Goal: Transaction & Acquisition: Purchase product/service

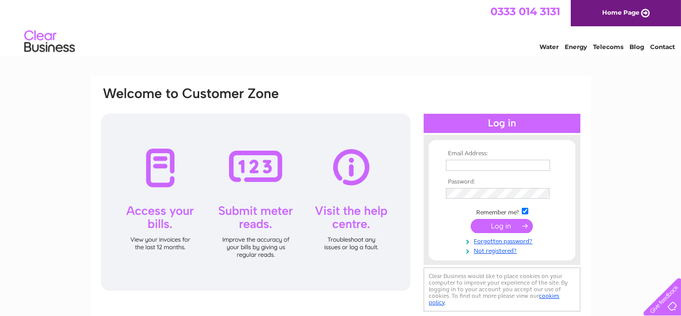
type input "rmayco@hotmail.co.uk"
click at [494, 221] on input "submit" at bounding box center [502, 226] width 62 height 14
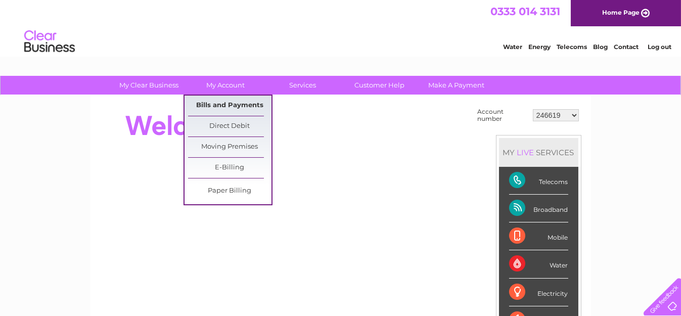
click at [225, 108] on link "Bills and Payments" at bounding box center [229, 106] width 83 height 20
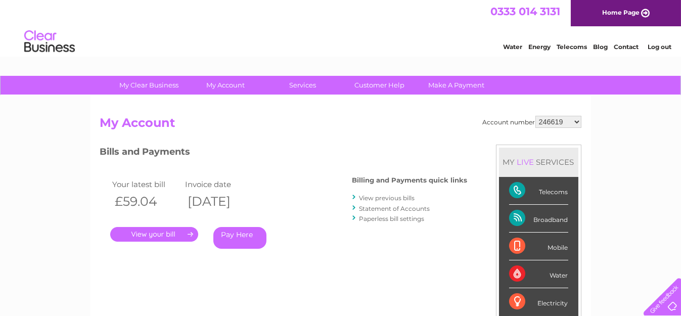
click at [245, 239] on link "Pay Here" at bounding box center [239, 238] width 53 height 22
click at [245, 235] on link "Pay Here" at bounding box center [239, 238] width 53 height 22
click at [155, 237] on link "." at bounding box center [154, 234] width 88 height 15
click at [558, 118] on select "246619 30274767 30274768 30274769" at bounding box center [558, 122] width 46 height 12
click at [536, 116] on select "246619 30274767 30274768 30274769" at bounding box center [558, 122] width 46 height 12
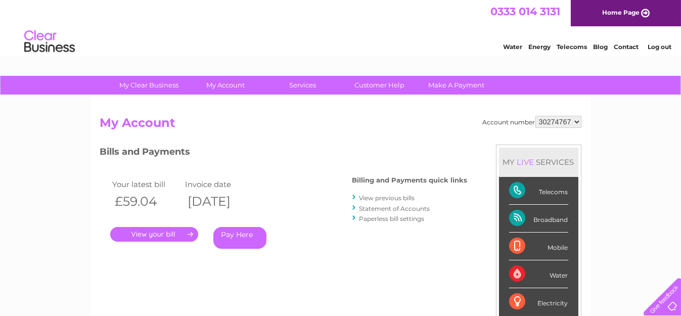
click at [547, 122] on select "246619 30274767 30274768 30274769" at bounding box center [558, 122] width 46 height 12
select select "246619"
click at [536, 116] on select "246619 30274767 30274768 30274769" at bounding box center [558, 122] width 46 height 12
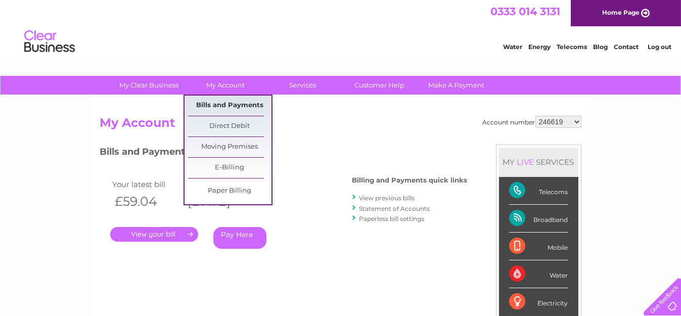
click at [215, 104] on link "Bills and Payments" at bounding box center [229, 106] width 83 height 20
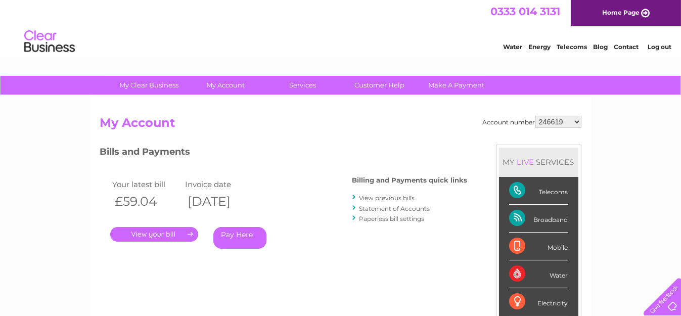
click at [236, 237] on link "Pay Here" at bounding box center [239, 238] width 53 height 22
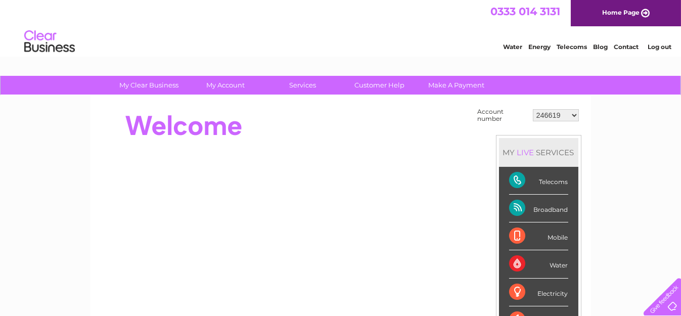
click at [320, 140] on div at bounding box center [284, 126] width 368 height 40
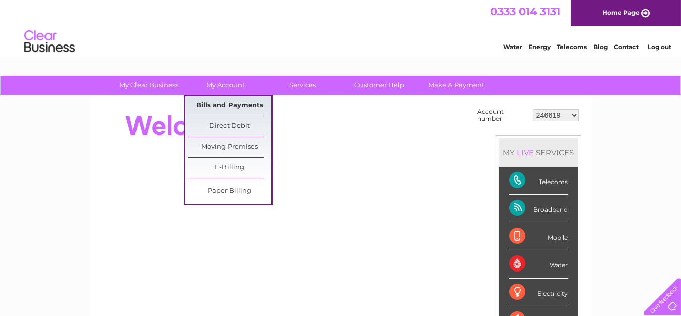
click at [217, 98] on link "Bills and Payments" at bounding box center [229, 106] width 83 height 20
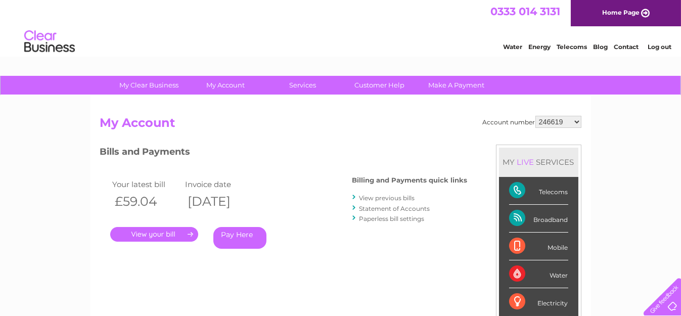
click at [167, 230] on link "." at bounding box center [154, 234] width 88 height 15
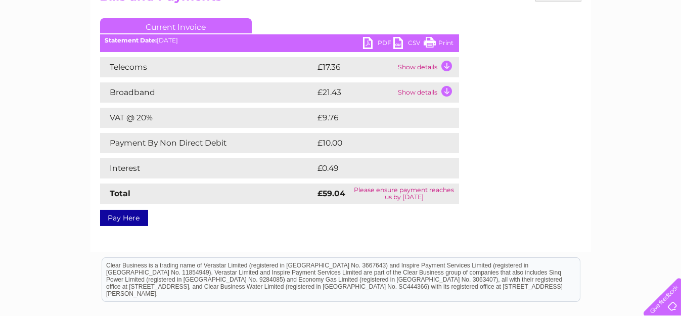
scroll to position [152, 0]
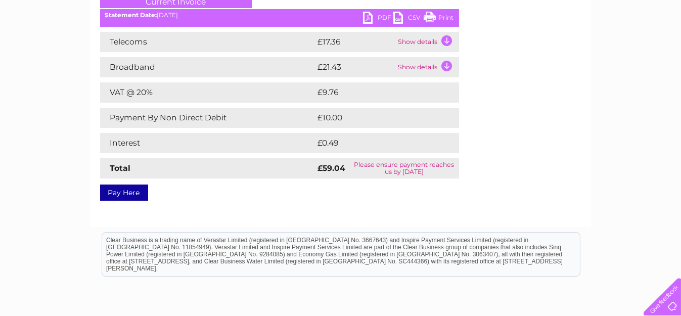
click at [118, 190] on link "Pay Here" at bounding box center [124, 192] width 48 height 16
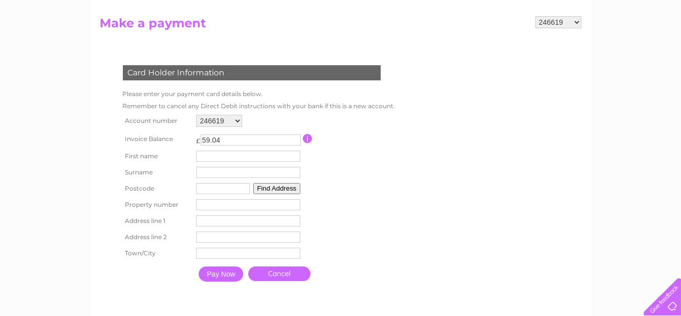
scroll to position [101, 0]
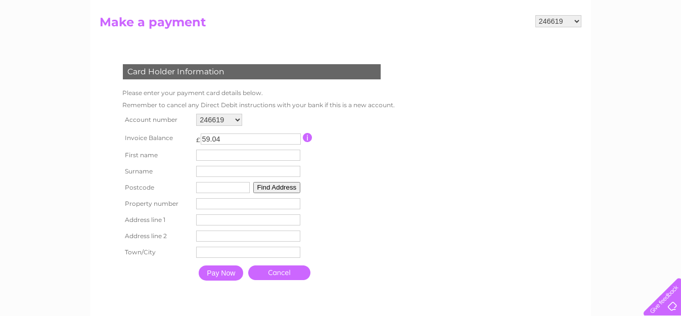
click at [223, 156] on input "text" at bounding box center [248, 155] width 104 height 11
type input "Nicki"
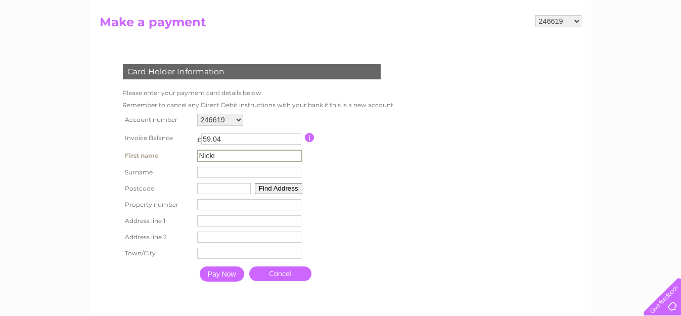
type input "[GEOGRAPHIC_DATA]"
type input "b186du"
type input "[STREET_ADDRESS]"
type input "[GEOGRAPHIC_DATA]"
click at [355, 243] on table "Account number 246619 30274767 30274768 30274769 Invoice Balance £ 59.04" at bounding box center [257, 198] width 275 height 175
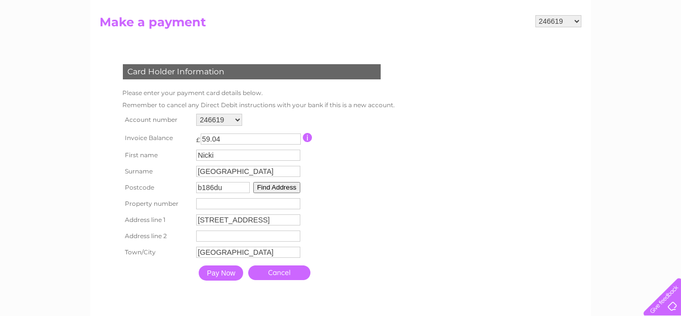
click at [212, 274] on input "Pay Now" at bounding box center [221, 272] width 44 height 15
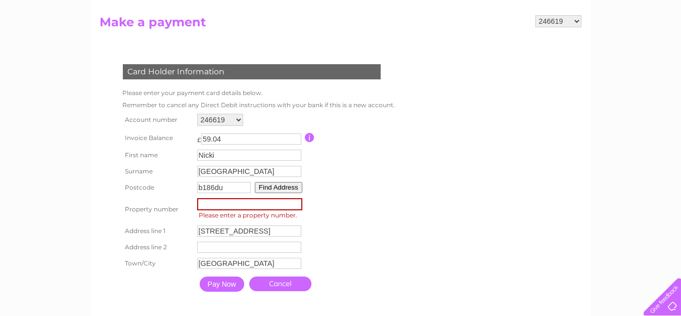
click at [225, 202] on input "number" at bounding box center [249, 204] width 105 height 12
type input "9"
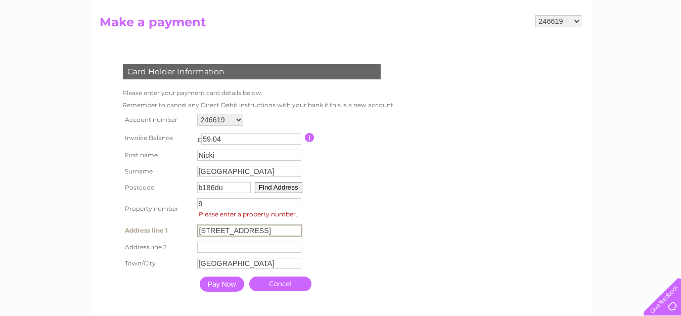
click at [203, 227] on input "[STREET_ADDRESS]" at bounding box center [249, 230] width 105 height 12
type input "Northampton street"
click at [227, 279] on input "Pay Now" at bounding box center [221, 282] width 44 height 15
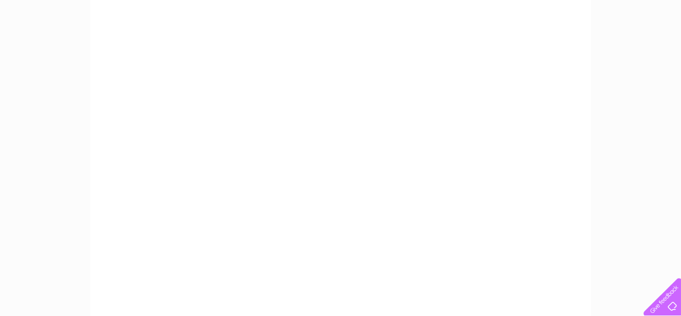
scroll to position [404, 0]
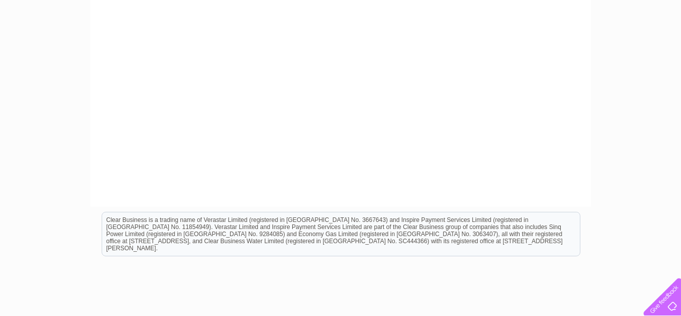
click at [574, 207] on html "Clear Business is a trading name of Verastar Limited (registered in [GEOGRAPHIC…" at bounding box center [340, 239] width 681 height 65
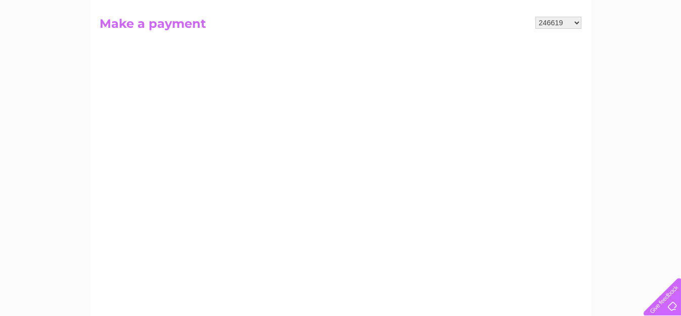
scroll to position [0, 0]
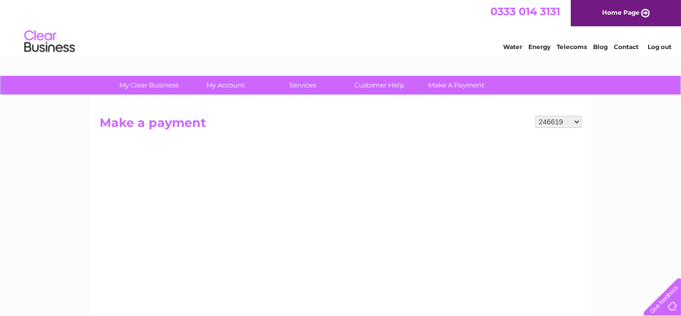
drag, startPoint x: 413, startPoint y: 109, endPoint x: 385, endPoint y: 118, distance: 29.7
click at [385, 118] on h2 "Make a payment" at bounding box center [340, 125] width 481 height 19
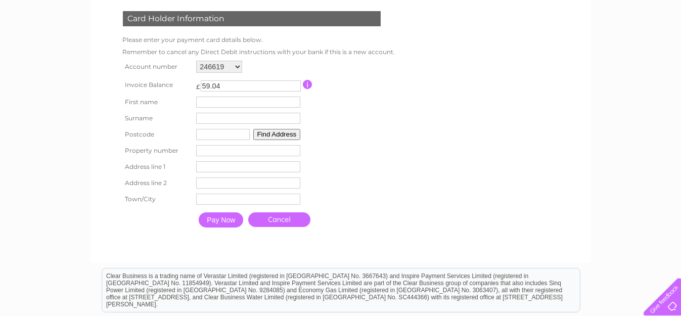
scroll to position [202, 0]
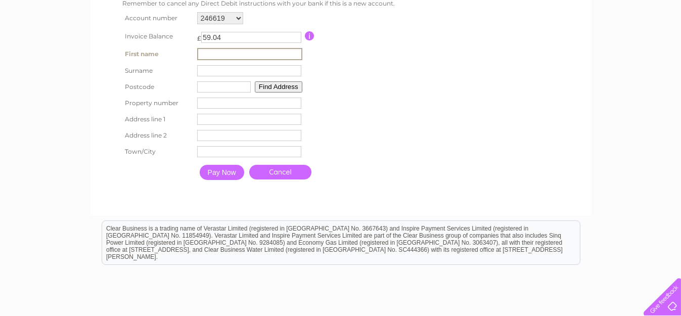
click at [223, 49] on input "text" at bounding box center [249, 54] width 105 height 12
type input "Nicki"
type input "[GEOGRAPHIC_DATA]"
type input "b186du"
type input "[STREET_ADDRESS]"
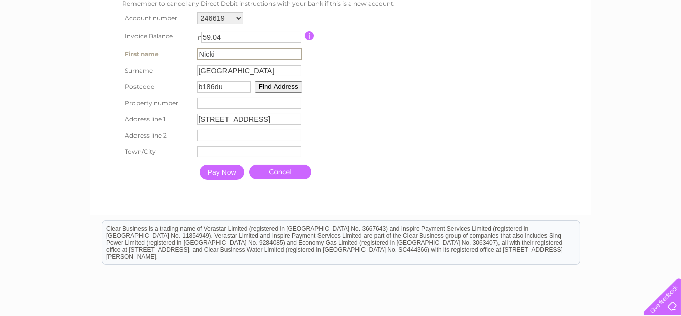
type input "[GEOGRAPHIC_DATA]"
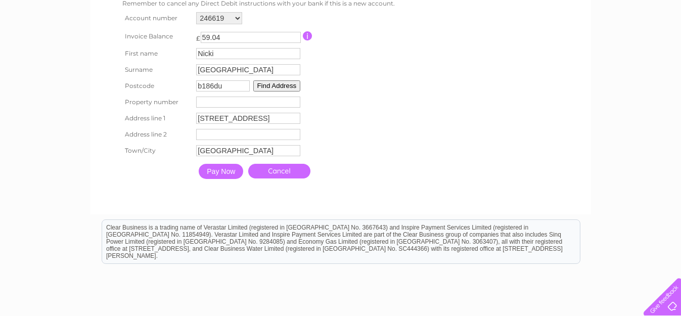
click at [215, 101] on input "number" at bounding box center [248, 102] width 104 height 11
type input "9"
click at [448, 92] on form "246619 30274767 30274768 30274769 Make a payment Card Holder Information Please…" at bounding box center [340, 59] width 481 height 291
click at [268, 83] on button "Find Address" at bounding box center [277, 85] width 48 height 11
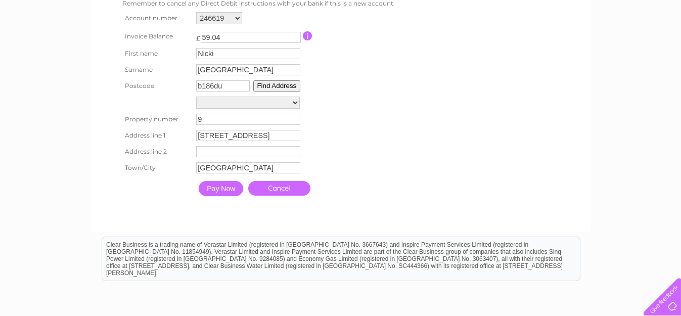
click at [217, 184] on input "Pay Now" at bounding box center [221, 188] width 44 height 15
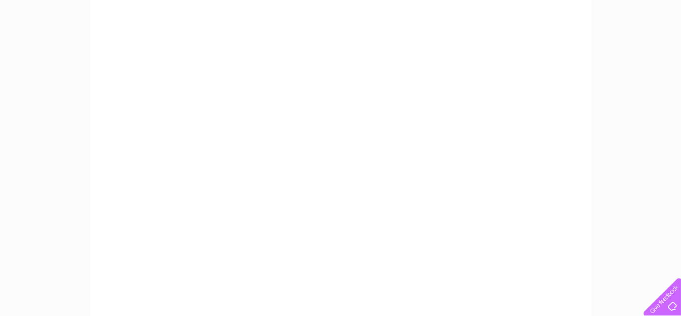
scroll to position [101, 0]
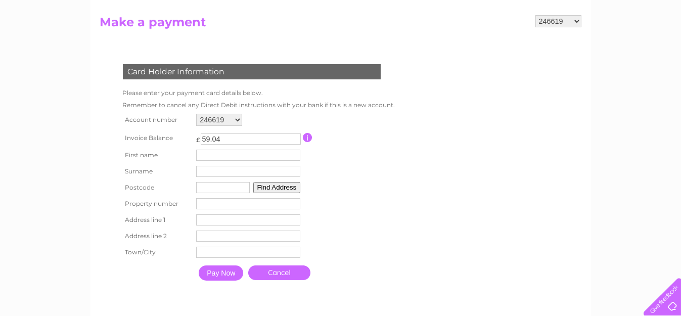
click at [214, 154] on input "text" at bounding box center [248, 155] width 104 height 11
click at [493, 251] on form "246619 30274767 30274768 30274769 Make a payment Card Holder Information Please…" at bounding box center [340, 160] width 481 height 291
click at [230, 157] on input "text" at bounding box center [249, 156] width 105 height 12
type input "Nicki"
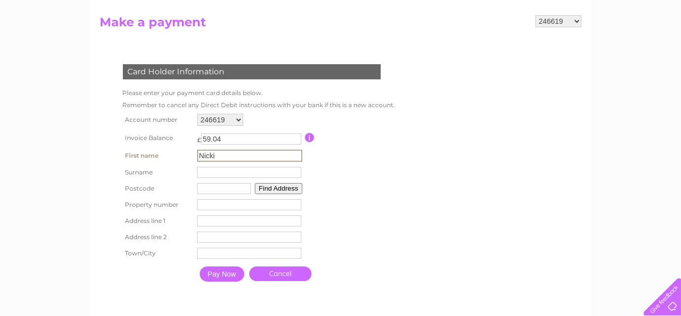
type input "[GEOGRAPHIC_DATA]"
type input "b186du"
type input "9"
type input "[STREET_ADDRESS]"
type input "[GEOGRAPHIC_DATA]"
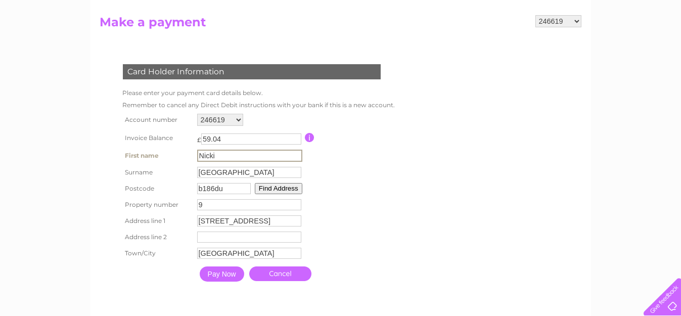
click at [225, 274] on input "Pay Now" at bounding box center [222, 273] width 44 height 15
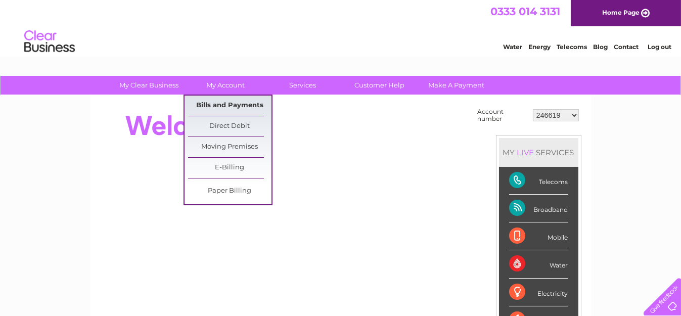
click at [214, 104] on link "Bills and Payments" at bounding box center [229, 106] width 83 height 20
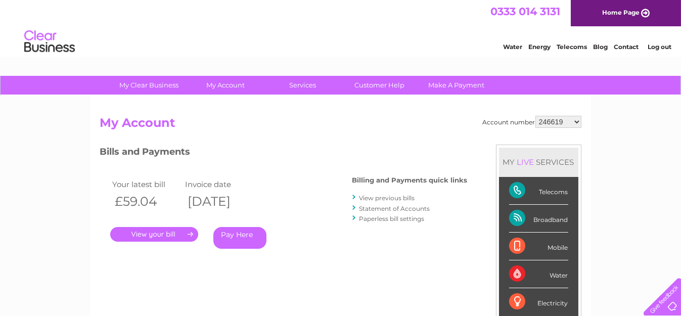
click at [157, 230] on link "." at bounding box center [154, 234] width 88 height 15
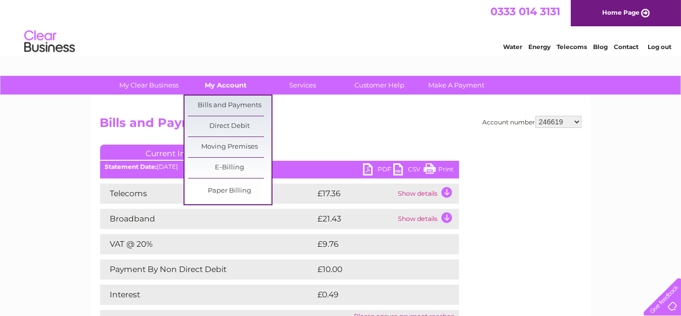
click at [228, 85] on link "My Account" at bounding box center [225, 85] width 83 height 19
click at [226, 100] on link "Bills and Payments" at bounding box center [229, 106] width 83 height 20
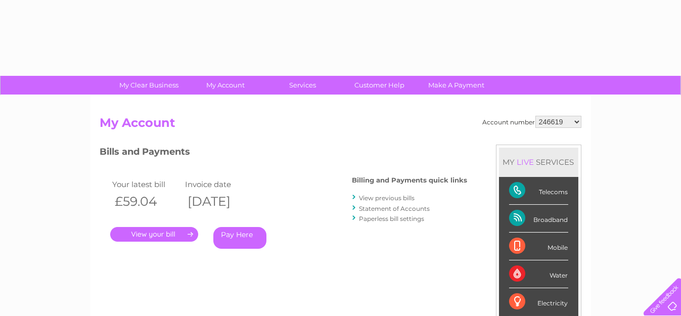
click at [170, 236] on link "." at bounding box center [154, 234] width 88 height 15
